Goal: Information Seeking & Learning: Learn about a topic

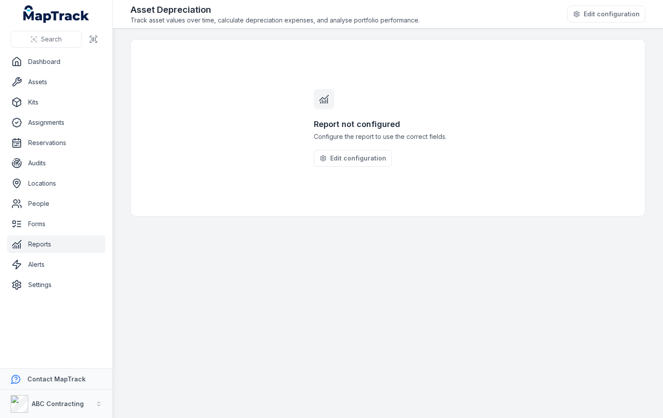
click at [333, 125] on h3 "Report not configured" at bounding box center [388, 124] width 148 height 12
click at [372, 126] on h3 "Report not configured" at bounding box center [388, 124] width 148 height 12
click at [318, 98] on div at bounding box center [324, 99] width 20 height 20
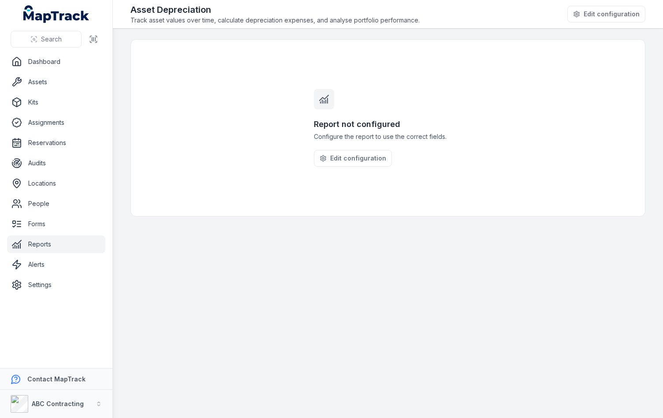
click at [342, 93] on div "Report not configured Configure the report to use the correct fields. Edit conf…" at bounding box center [387, 128] width 169 height 176
click at [371, 20] on span "Track asset values over time, calculate depreciation expenses, and analyse port…" at bounding box center [274, 20] width 289 height 9
click at [365, 78] on div "Report not configured Configure the report to use the correct fields. Edit conf…" at bounding box center [387, 128] width 169 height 176
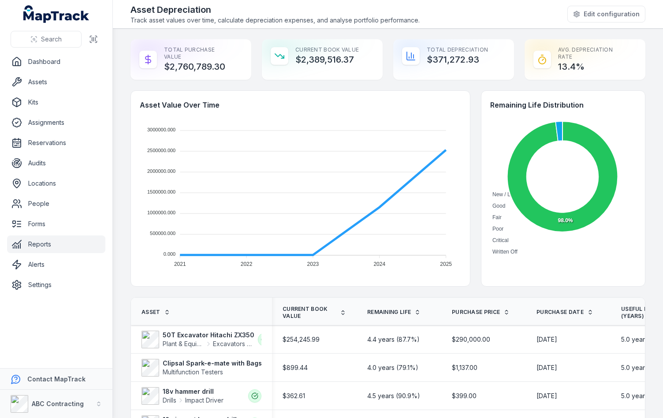
click at [471, 119] on div "Asset Value Over Time 3000000.000 3000000.000 2500000.000 2500000.000 2000000.0…" at bounding box center [387, 188] width 515 height 196
click at [470, 109] on div "Asset Value Over Time 3000000.000 3000000.000 2500000.000 2500000.000 2000000.0…" at bounding box center [387, 188] width 515 height 196
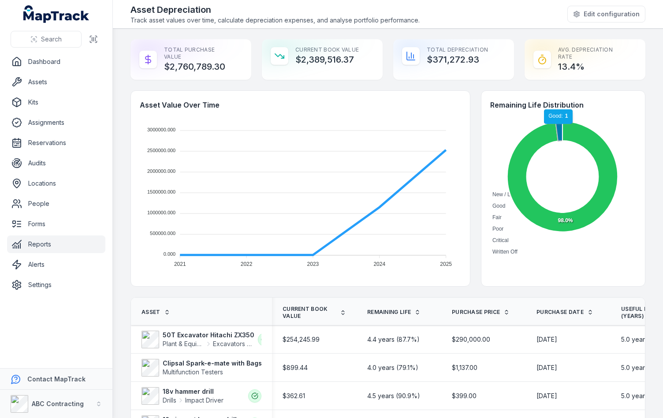
click at [555, 128] on icon at bounding box center [558, 130] width 7 height 19
click at [501, 192] on foreignobject "New / Like New Good Fair Poor Critical Written Off" at bounding box center [562, 187] width 144 height 140
click at [469, 188] on div "Asset Value Over Time 3000000.000 3000000.000 2500000.000 2500000.000 2000000.0…" at bounding box center [387, 188] width 515 height 196
drag, startPoint x: 554, startPoint y: 126, endPoint x: 506, endPoint y: 133, distance: 48.9
click at [506, 133] on icon "New / Like New Good Fair Poor Critical Written Off 98.0%" at bounding box center [562, 187] width 144 height 140
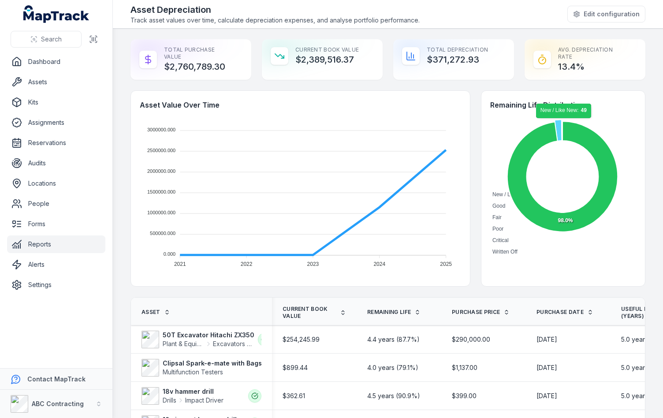
click at [554, 124] on icon at bounding box center [557, 130] width 7 height 22
click at [625, 132] on foreignobject "New / Like New Good Fair Poor Critical Written Off" at bounding box center [562, 187] width 144 height 140
click at [470, 100] on div "Asset Value Over Time 3000000.000 3000000.000 2500000.000 2500000.000 2000000.0…" at bounding box center [387, 188] width 515 height 196
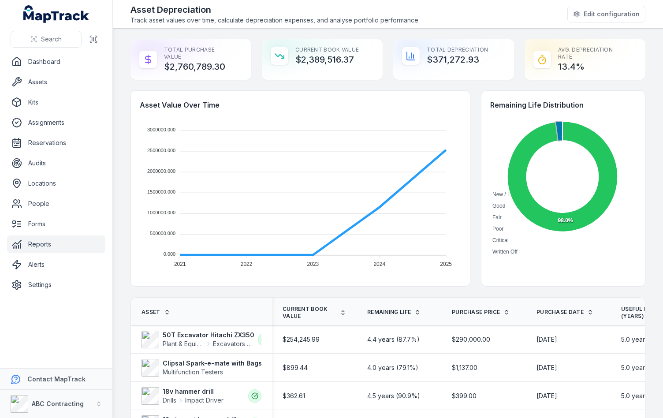
click at [515, 36] on main "Total Purchase Value $2,760,789.30 Current Book Value $2,389,516.37 Total Depre…" at bounding box center [388, 223] width 550 height 389
click at [526, 20] on div "Asset Depreciation Track asset values over time, calculate depreciation expense…" at bounding box center [387, 14] width 515 height 21
click at [584, 10] on button "Edit configuration" at bounding box center [606, 14] width 78 height 17
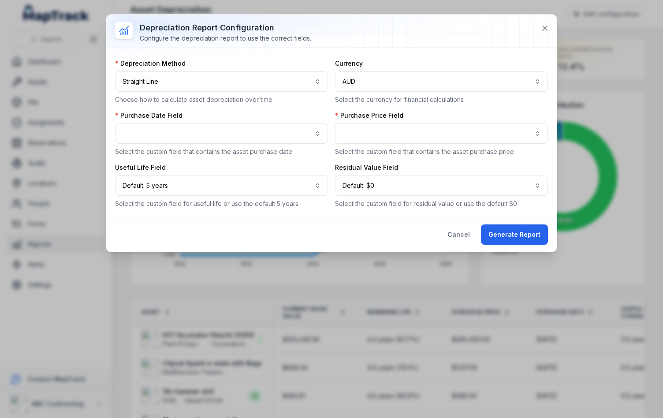
click at [439, 41] on div at bounding box center [331, 32] width 450 height 35
click at [462, 38] on div at bounding box center [331, 32] width 450 height 35
click at [463, 38] on div at bounding box center [331, 32] width 450 height 35
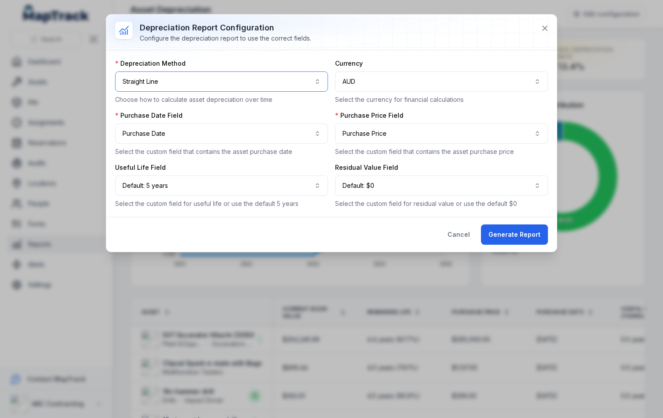
click at [227, 80] on button "**********" at bounding box center [221, 81] width 213 height 20
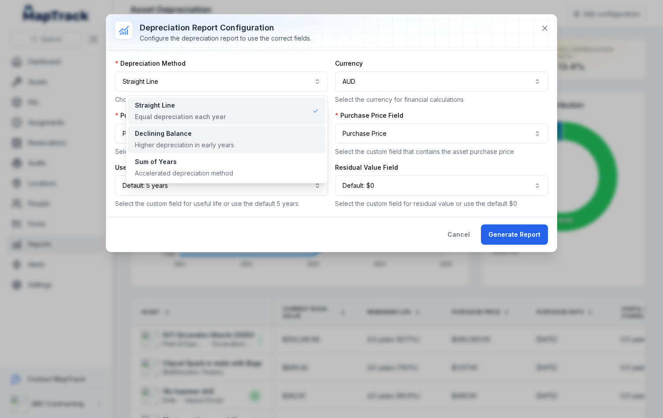
click at [151, 135] on div "Declining Balance" at bounding box center [184, 133] width 99 height 9
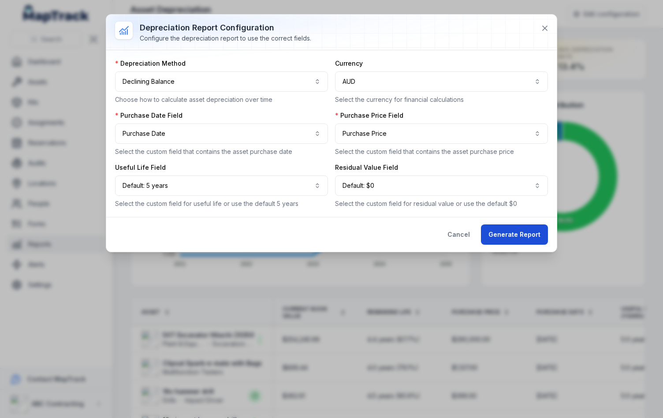
click at [486, 234] on button "Generate Report" at bounding box center [514, 234] width 67 height 20
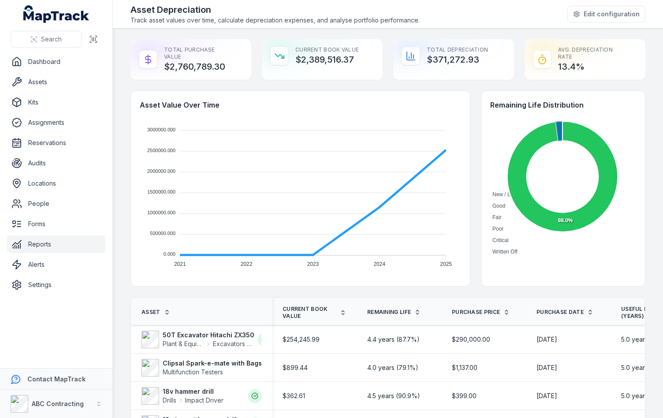
click at [464, 98] on div "Asset Value Over Time 3000000.000 3000000.000 2500000.000 2500000.000 2000000.0…" at bounding box center [300, 189] width 339 height 196
click at [447, 30] on main "Total Purchase Value $2,760,789.30 Current Book Value $2,018,244.07 Total Depre…" at bounding box center [388, 223] width 550 height 389
click at [470, 174] on div "Asset Value Over Time 3000000.000 3000000.000 2500000.000 2500000.000 2000000.0…" at bounding box center [387, 188] width 515 height 196
click at [511, 47] on div "Total Purchase Value $2,760,789.30 Current Book Value $2,018,244.07 Total Depre…" at bounding box center [387, 59] width 515 height 41
click at [512, 21] on div "Asset Depreciation Track asset values over time, calculate depreciation expense…" at bounding box center [387, 14] width 515 height 21
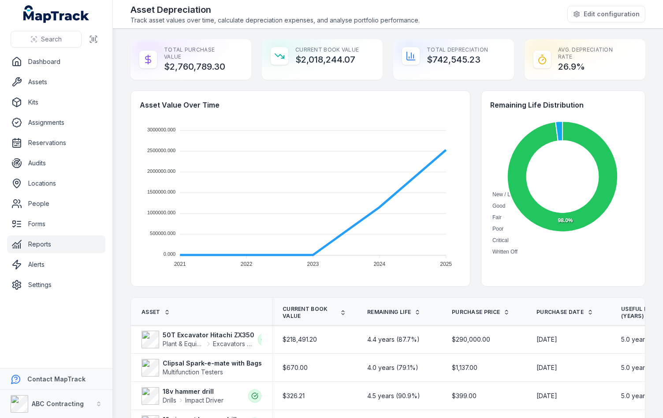
drag, startPoint x: 514, startPoint y: 14, endPoint x: 524, endPoint y: 1, distance: 16.6
click at [514, 13] on div "Asset Depreciation Track asset values over time, calculate depreciation expense…" at bounding box center [387, 14] width 515 height 21
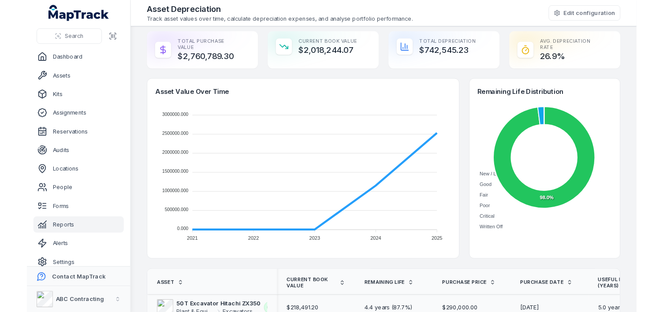
scroll to position [97, 0]
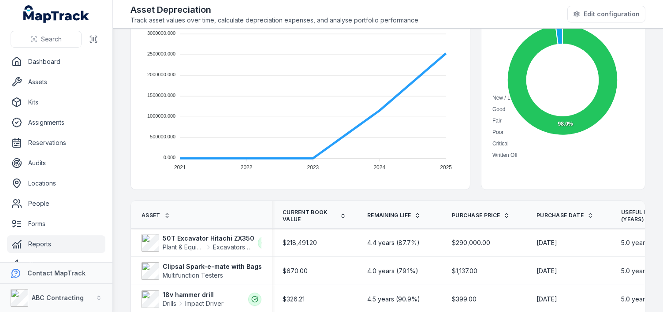
click at [467, 104] on div "Asset Value Over Time 3000000.000 3000000.000 2500000.000 2500000.000 2000000.0…" at bounding box center [387, 92] width 515 height 196
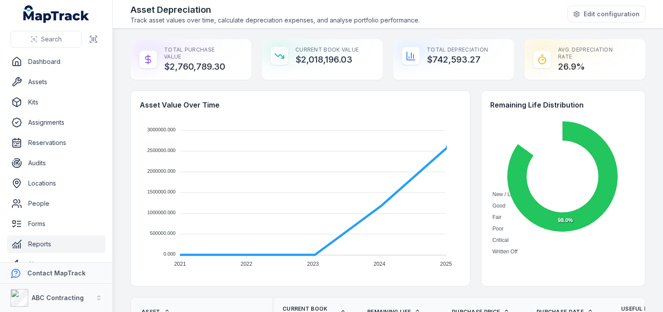
click at [120, 137] on main "Total Purchase Value $2,760,789.30 Current Book Value $2,018,196.03 Total Depre…" at bounding box center [388, 170] width 550 height 283
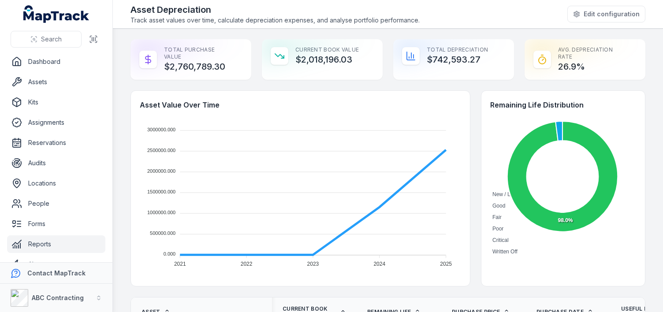
click at [120, 137] on main "Total Purchase Value $2,760,789.30 Current Book Value $2,018,196.03 Total Depre…" at bounding box center [388, 170] width 550 height 283
click at [123, 80] on main "Total Purchase Value $2,760,789.30 Current Book Value $2,018,196.03 Total Depre…" at bounding box center [388, 170] width 550 height 283
click at [148, 60] on line at bounding box center [148, 59] width 0 height 9
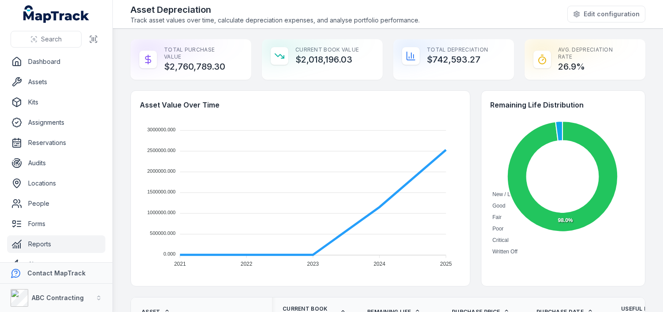
click at [253, 53] on div "Total Purchase Value $2,760,789.30 Current Book Value $2,018,196.03 Total Depre…" at bounding box center [387, 59] width 515 height 41
click at [384, 54] on div "Total Purchase Value $2,760,789.30 Current Book Value $2,018,196.03 Total Depre…" at bounding box center [387, 59] width 515 height 41
click at [385, 31] on main "Total Purchase Value $2,760,789.30 Current Book Value $2,018,196.03 Total Depre…" at bounding box center [388, 170] width 550 height 283
click at [394, 23] on span "Track asset values over time, calculate depreciation expenses, and analyse port…" at bounding box center [274, 20] width 289 height 9
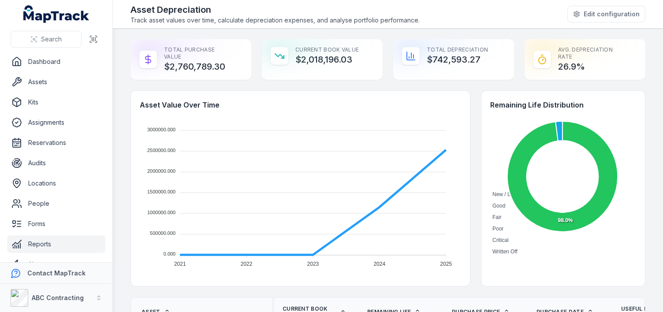
click at [439, 24] on div "Asset Depreciation Track asset values over time, calculate depreciation expense…" at bounding box center [387, 14] width 515 height 21
click at [442, 20] on div "Asset Depreciation Track asset values over time, calculate depreciation expense…" at bounding box center [387, 14] width 515 height 21
click at [442, 13] on div "Asset Depreciation Track asset values over time, calculate depreciation expense…" at bounding box center [387, 14] width 515 height 21
click at [444, 13] on div "Asset Depreciation Track asset values over time, calculate depreciation expense…" at bounding box center [387, 14] width 515 height 21
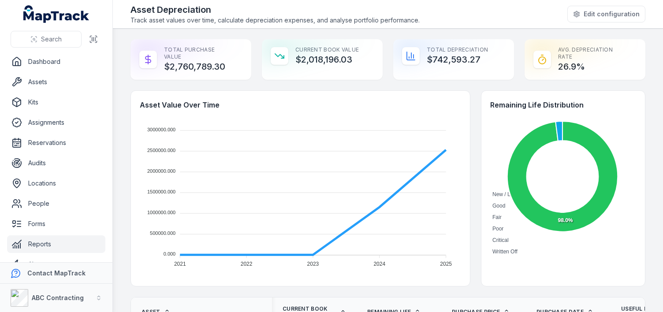
click at [444, 13] on div "Asset Depreciation Track asset values over time, calculate depreciation expense…" at bounding box center [387, 14] width 515 height 21
click at [468, 130] on div "Asset Value Over Time 3000000.000 3000000.000 2500000.000 2500000.000 2000000.0…" at bounding box center [387, 188] width 515 height 196
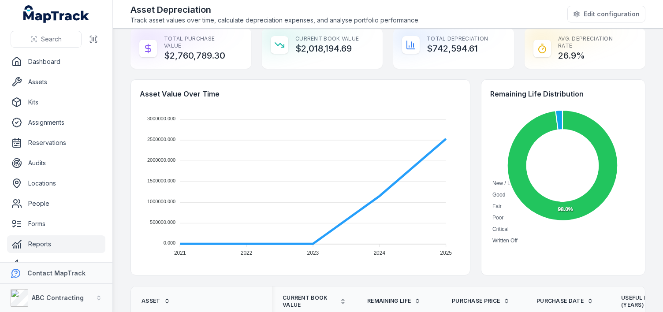
scroll to position [134, 0]
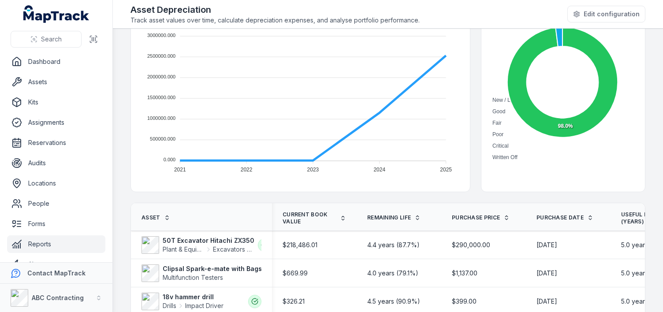
scroll to position [89, 0]
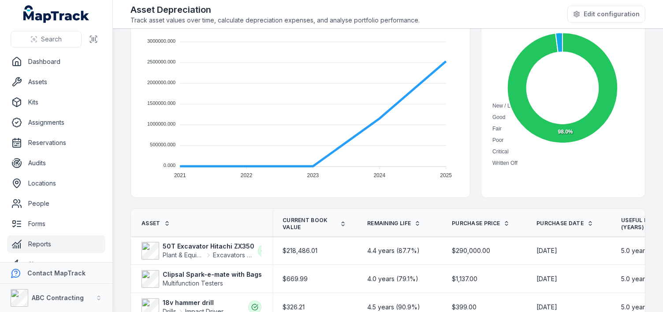
click at [471, 145] on div "Asset Value Over Time 3000000.000 3000000.000 2500000.000 2500000.000 2000000.0…" at bounding box center [387, 100] width 515 height 196
click at [470, 144] on div "Asset Value Over Time 3000000.000 3000000.000 2500000.000 2500000.000 2000000.0…" at bounding box center [387, 100] width 515 height 196
click at [470, 90] on div "Asset Value Over Time 3000000.000 3000000.000 2500000.000 2500000.000 2000000.0…" at bounding box center [387, 100] width 515 height 196
click at [470, 12] on div "Asset Depreciation Track asset values over time, calculate depreciation expense…" at bounding box center [387, 14] width 515 height 21
click at [470, 56] on div "Asset Value Over Time 3000000.000 3000000.000 2500000.000 2500000.000 2000000.0…" at bounding box center [387, 100] width 515 height 196
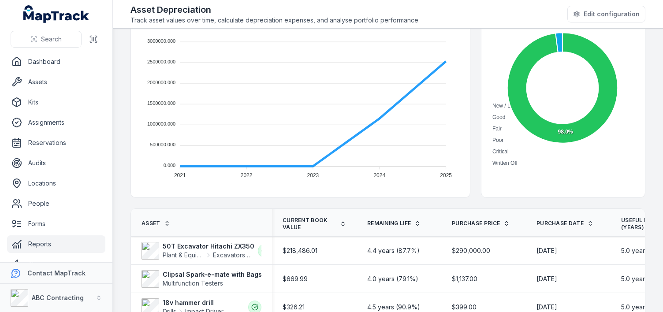
click at [470, 56] on div "Asset Value Over Time 3000000.000 3000000.000 2500000.000 2500000.000 2000000.0…" at bounding box center [387, 100] width 515 height 196
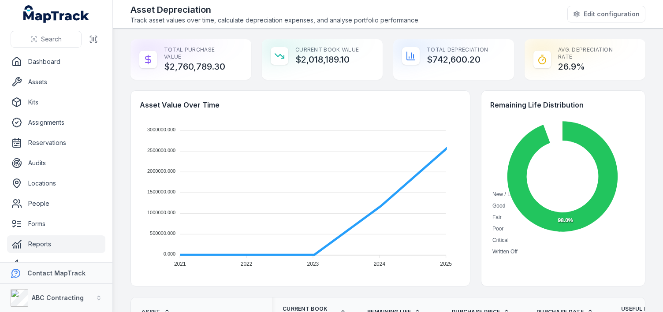
click at [122, 102] on main "Total Purchase Value $2,760,789.30 Current Book Value $2,018,189.10 Total Depre…" at bounding box center [388, 170] width 550 height 283
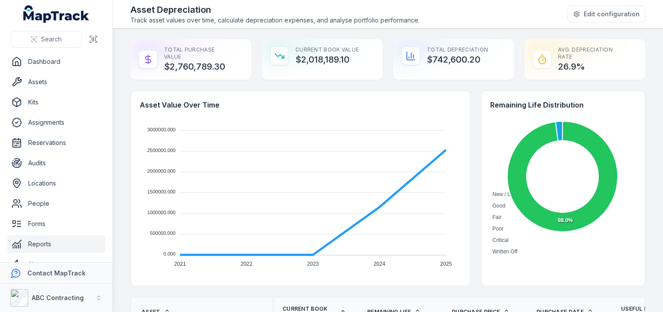
click at [253, 64] on div "Total Purchase Value $2,760,789.30 Current Book Value $2,018,189.10 Total Depre…" at bounding box center [387, 59] width 515 height 41
click at [254, 52] on div "Total Purchase Value $2,760,789.30 Current Book Value $2,018,189.10 Total Depre…" at bounding box center [387, 59] width 515 height 41
click at [253, 54] on div "Total Purchase Value $2,760,789.30 Current Book Value $2,018,189.10 Total Depre…" at bounding box center [387, 59] width 515 height 41
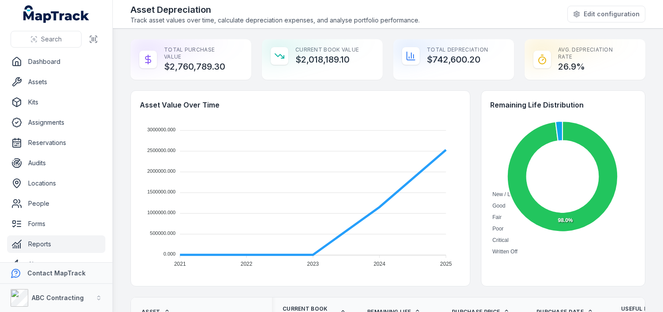
click at [253, 54] on div "Total Purchase Value $2,760,789.30 Current Book Value $2,018,189.10 Total Depre…" at bounding box center [387, 59] width 515 height 41
click at [375, 21] on span "Track asset values over time, calculate depreciation expenses, and analyse port…" at bounding box center [274, 20] width 289 height 9
click at [413, 28] on header "Toggle Navigation Asset Depreciation Track asset values over time, calculate de…" at bounding box center [388, 14] width 550 height 29
click at [393, 48] on div "Total Depreciation $742,600.20" at bounding box center [453, 55] width 121 height 33
click at [381, 49] on div "Total Purchase Value $2,760,789.30 Current Book Value $2,018,189.10 Total Depre…" at bounding box center [387, 59] width 515 height 41
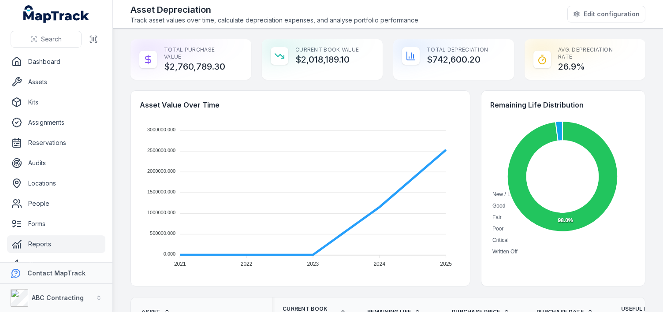
click at [118, 151] on main "Total Purchase Value $2,760,789.30 Current Book Value $2,018,189.10 Total Depre…" at bounding box center [388, 170] width 550 height 283
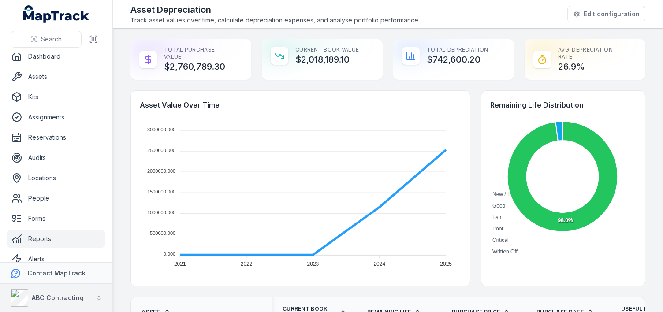
click at [78, 294] on strong "ABC Contracting" at bounding box center [58, 297] width 52 height 7
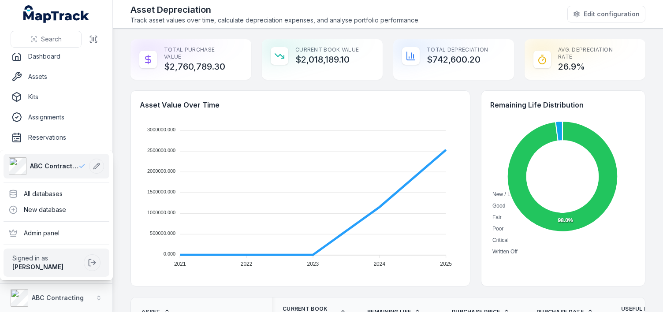
click at [120, 258] on div "Search Dashboard Assets Kits Assignments Reservations Audits Locations People F…" at bounding box center [331, 156] width 663 height 312
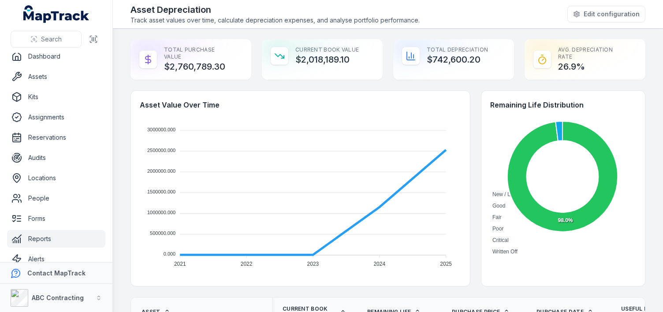
click at [120, 256] on main "Total Purchase Value $2,760,789.30 Current Book Value $2,018,189.10 Total Depre…" at bounding box center [388, 170] width 550 height 283
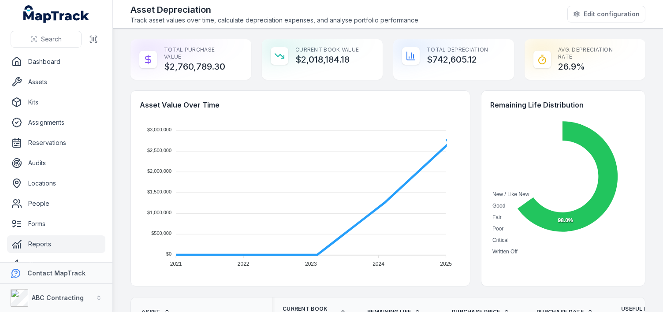
click at [120, 101] on main "Total Purchase Value $2,760,789.30 Current Book Value $2,018,184.18 Total Depre…" at bounding box center [388, 170] width 550 height 283
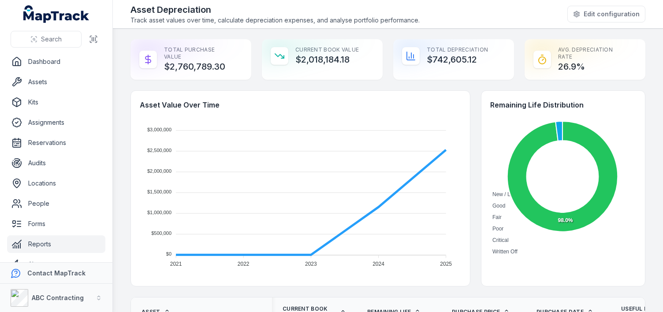
click at [120, 101] on main "Total Purchase Value $2,760,789.30 Current Book Value $2,018,184.18 Total Depre…" at bounding box center [388, 170] width 550 height 283
click at [450, 108] on h4 "Asset Value Over Time" at bounding box center [300, 105] width 321 height 11
click at [80, 296] on strong "ABC Contracting" at bounding box center [58, 297] width 52 height 7
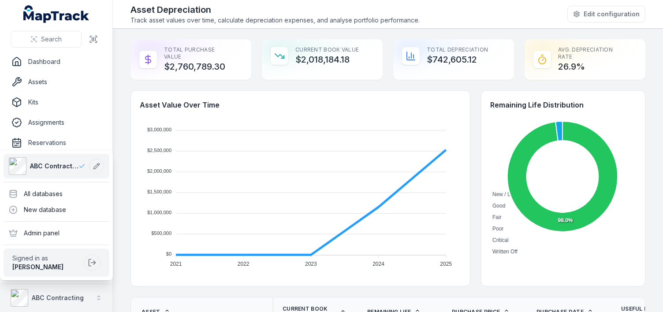
click at [80, 296] on strong "ABC Contracting" at bounding box center [58, 297] width 52 height 7
